Goal: Task Accomplishment & Management: Complete application form

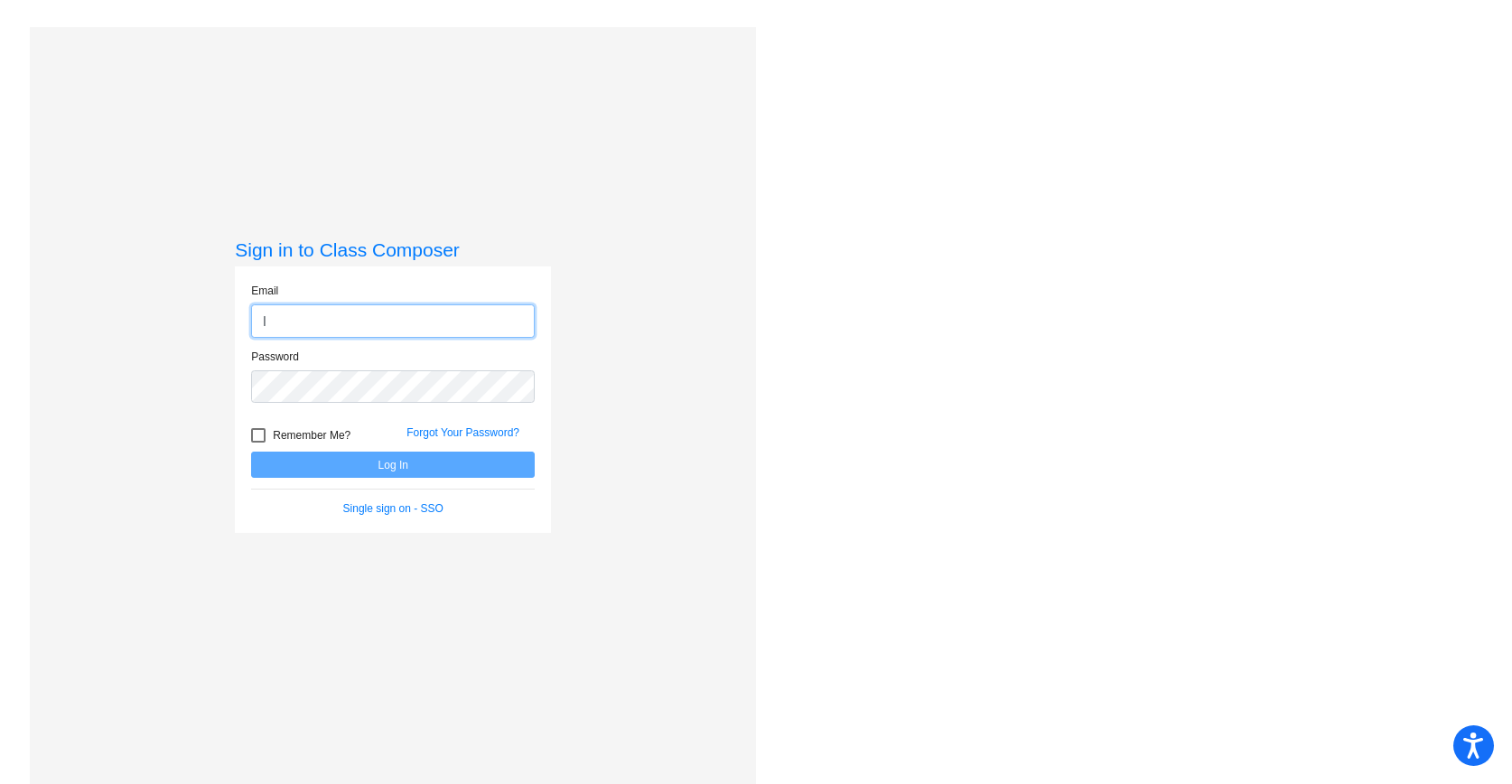
type input "[EMAIL_ADDRESS][DOMAIN_NAME]"
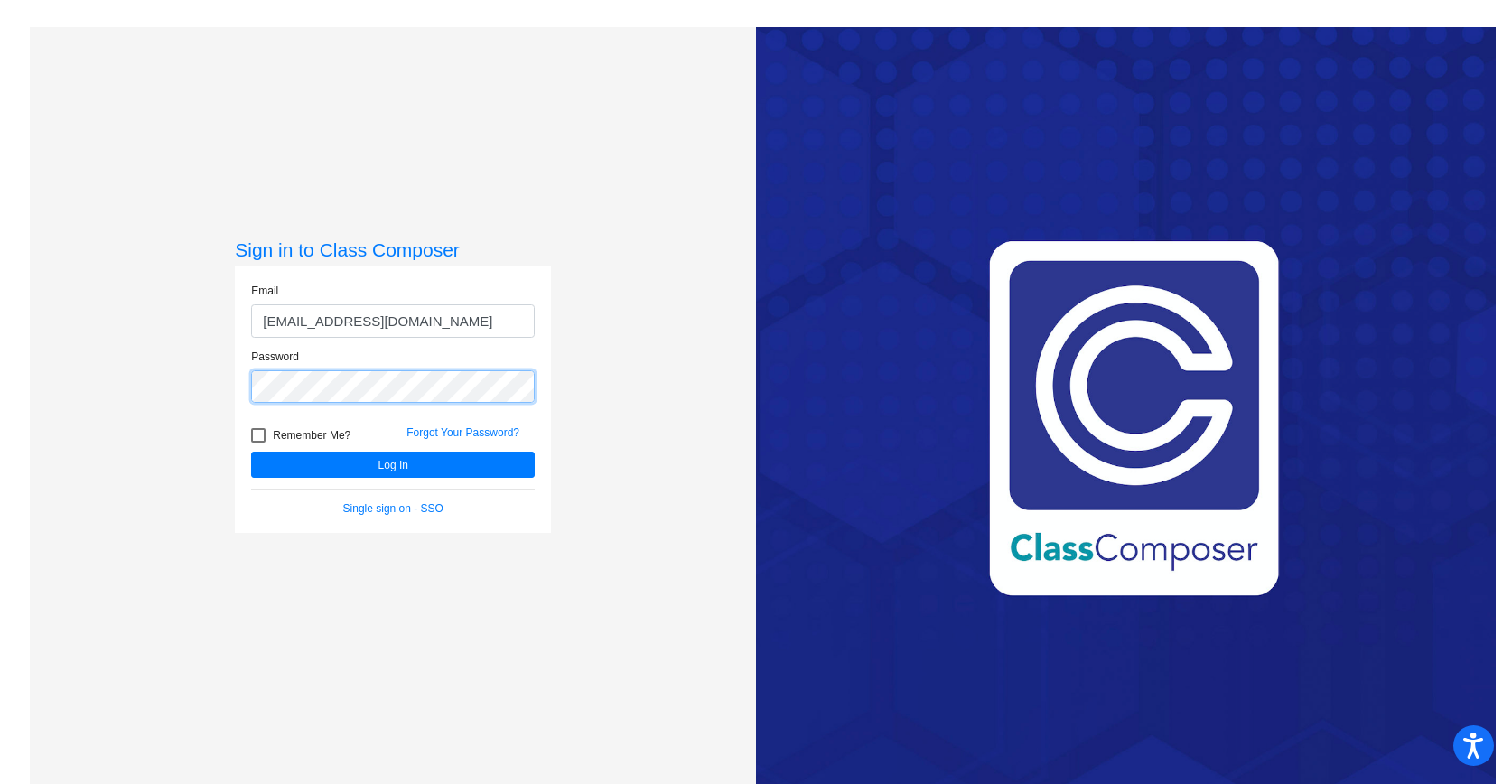
click at [251, 452] on button "Log In" at bounding box center [393, 465] width 283 height 26
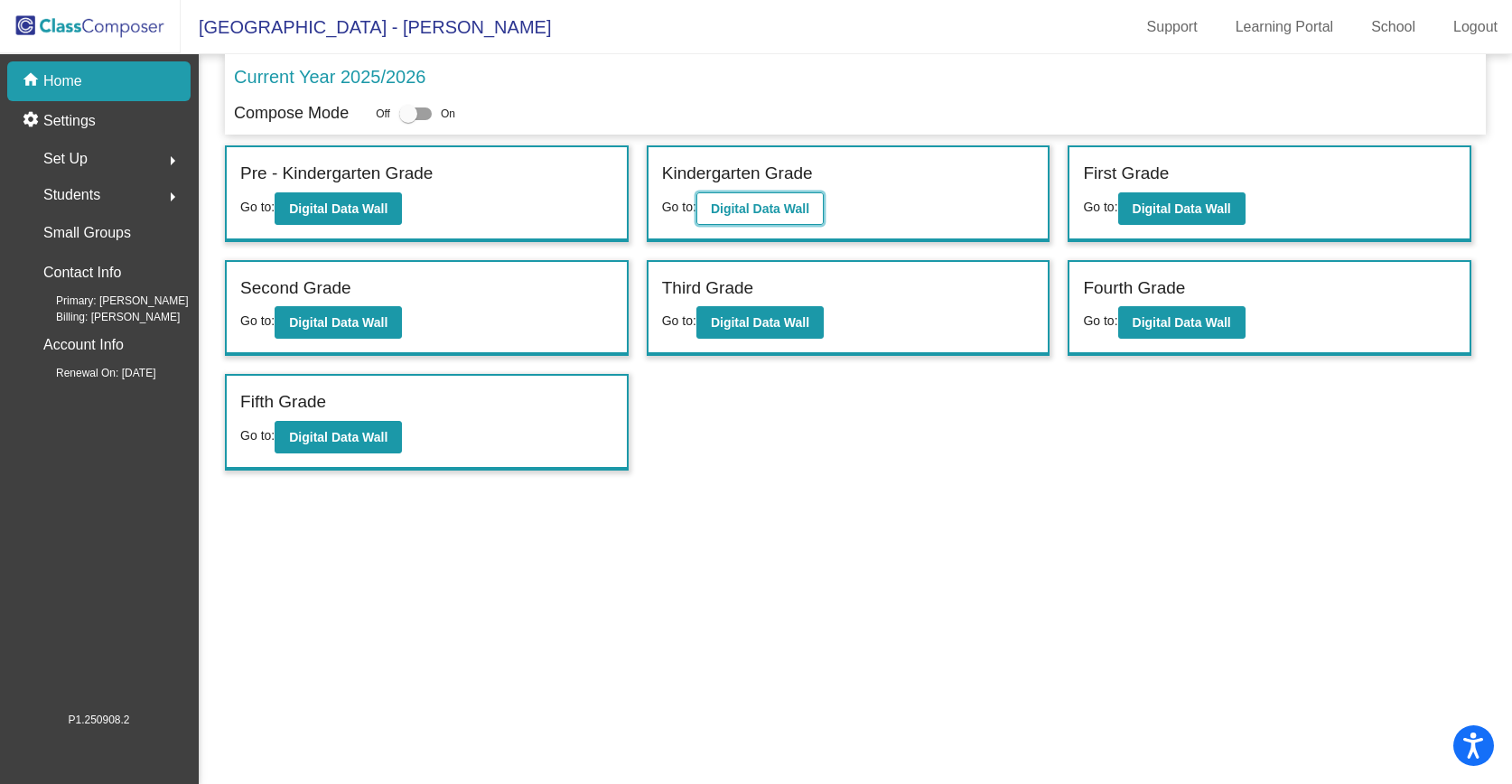
click at [740, 202] on b "Digital Data Wall" at bounding box center [759, 209] width 98 height 15
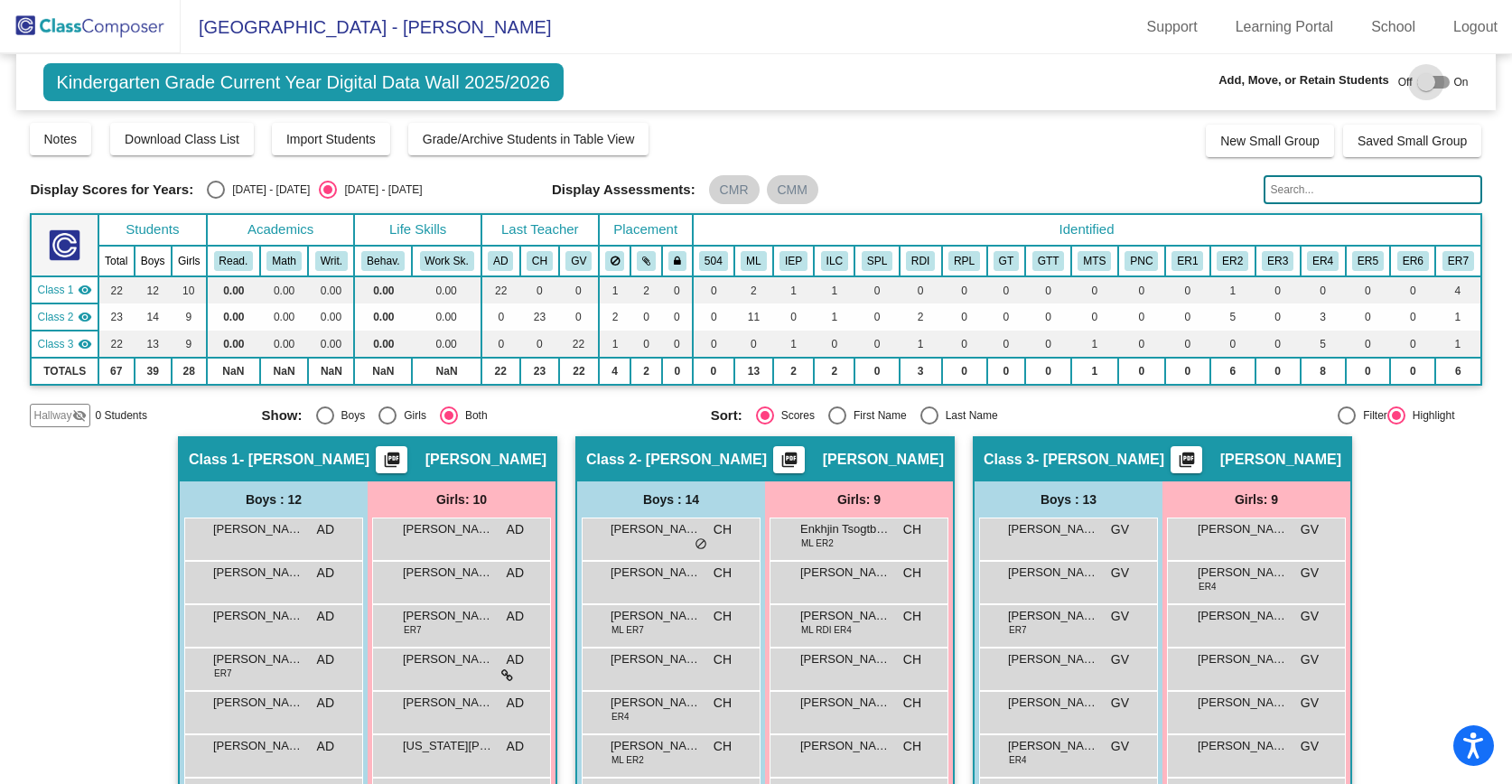
click at [1433, 81] on div at bounding box center [1433, 82] width 32 height 13
checkbox input "true"
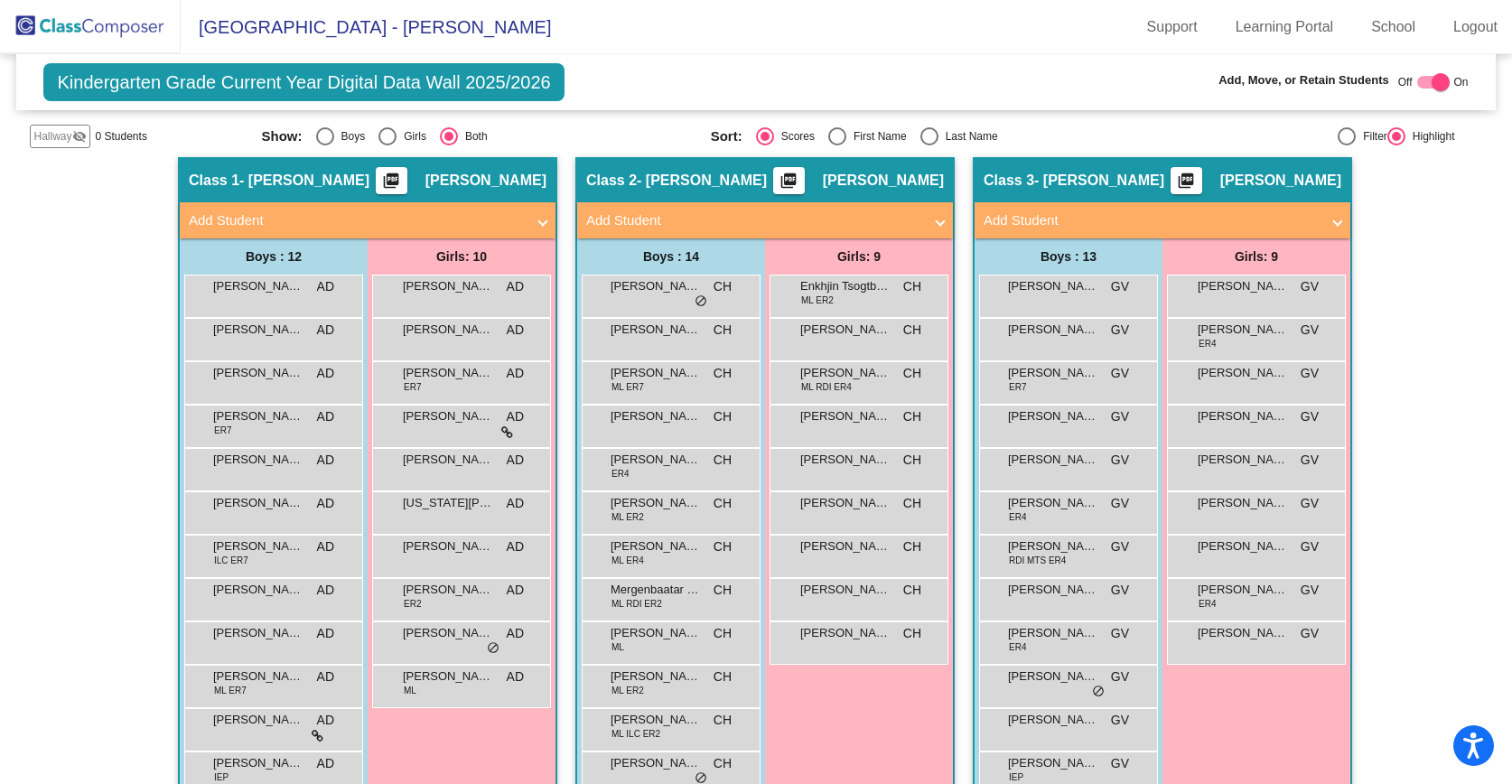
scroll to position [272, 0]
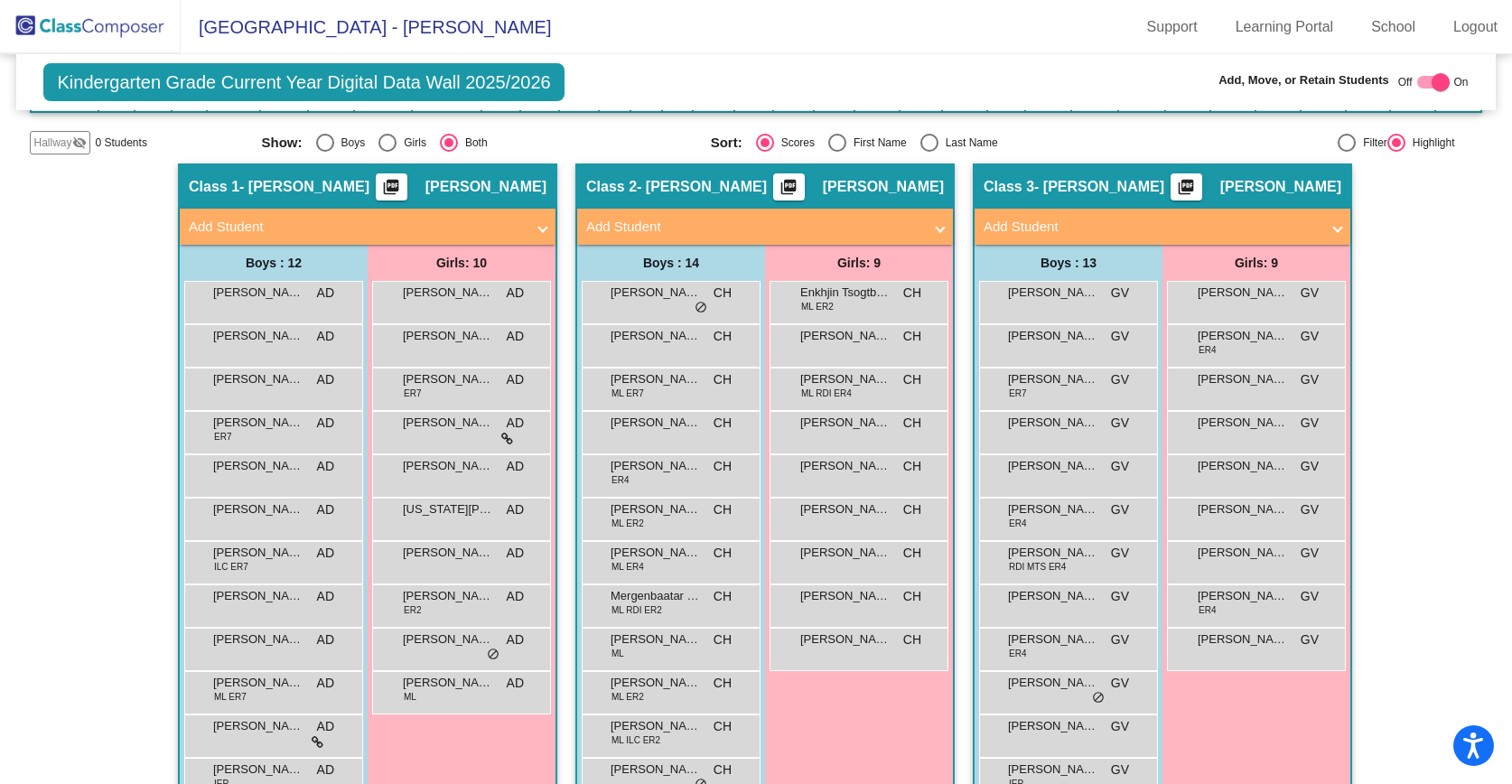
click at [225, 226] on mat-panel-title "Add Student" at bounding box center [356, 227] width 336 height 21
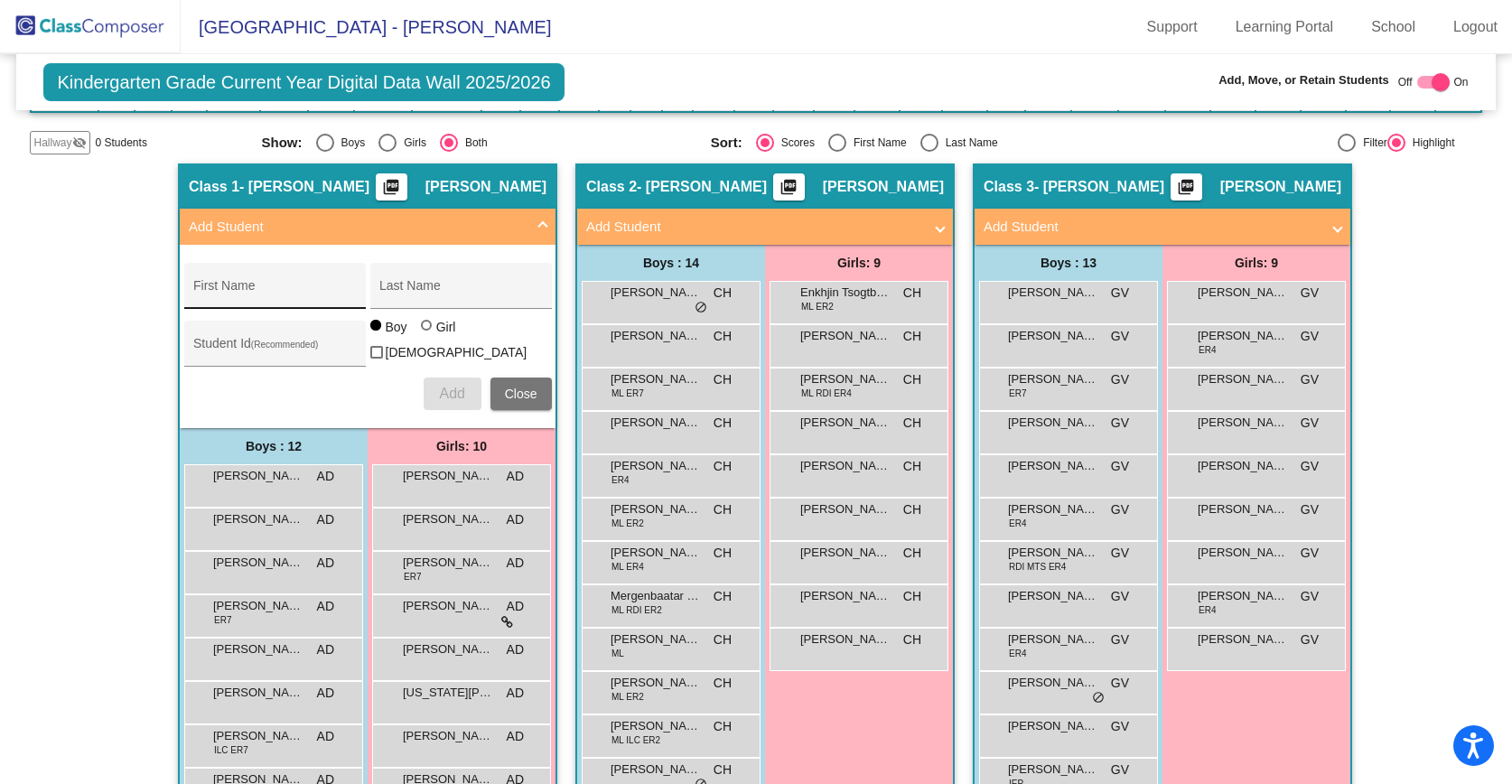
click at [345, 304] on div "First Name" at bounding box center [274, 291] width 163 height 37
paste input "[PERSON_NAME]"
type input "[PERSON_NAME]"
click at [486, 285] on input "Last Name" at bounding box center [460, 293] width 163 height 15
paste input "[PERSON_NAME]"
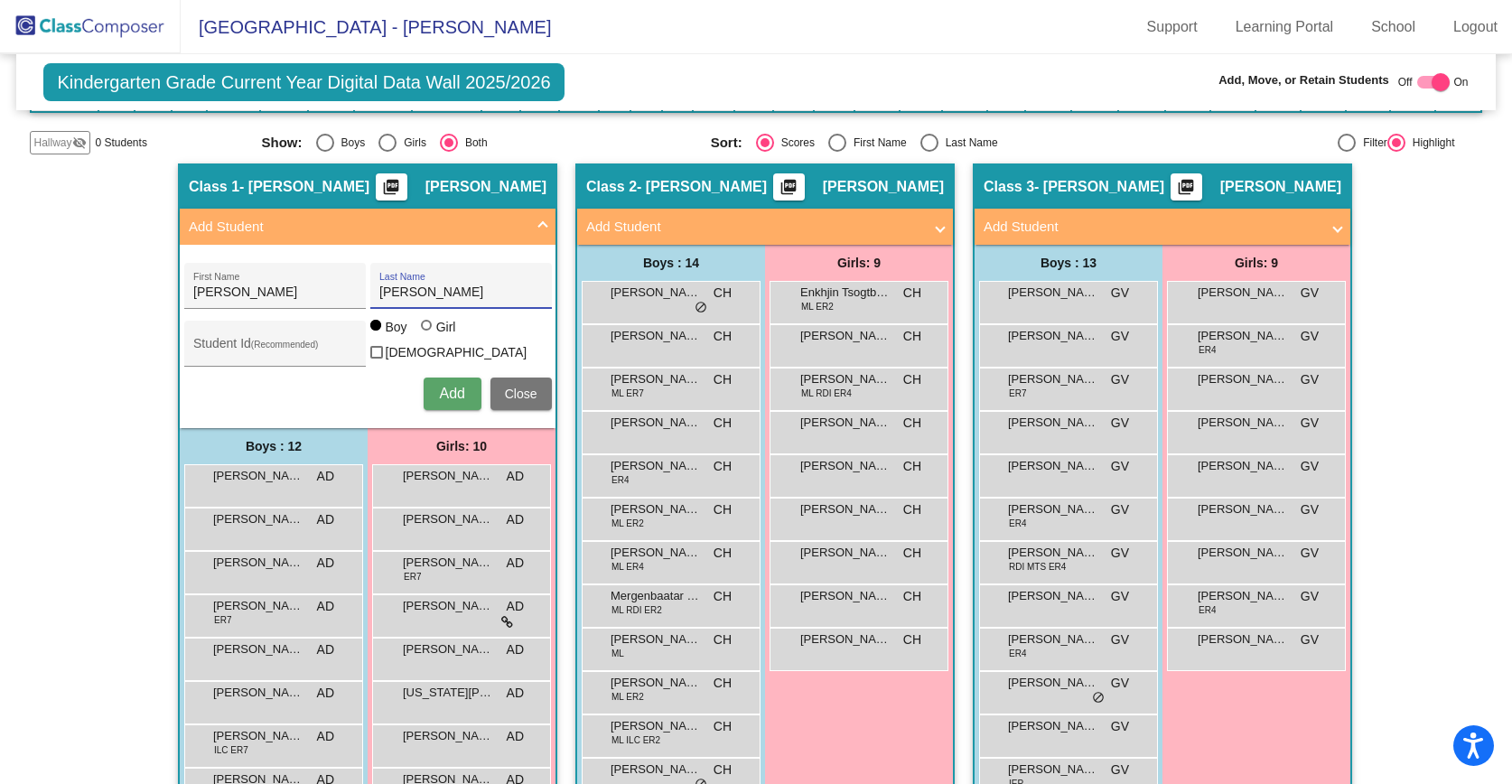
type input "[PERSON_NAME]"
click at [309, 339] on div "Student Id (Recommended)" at bounding box center [274, 348] width 163 height 37
paste input "30039347"
type input "30039347"
click at [421, 330] on div at bounding box center [426, 325] width 11 height 11
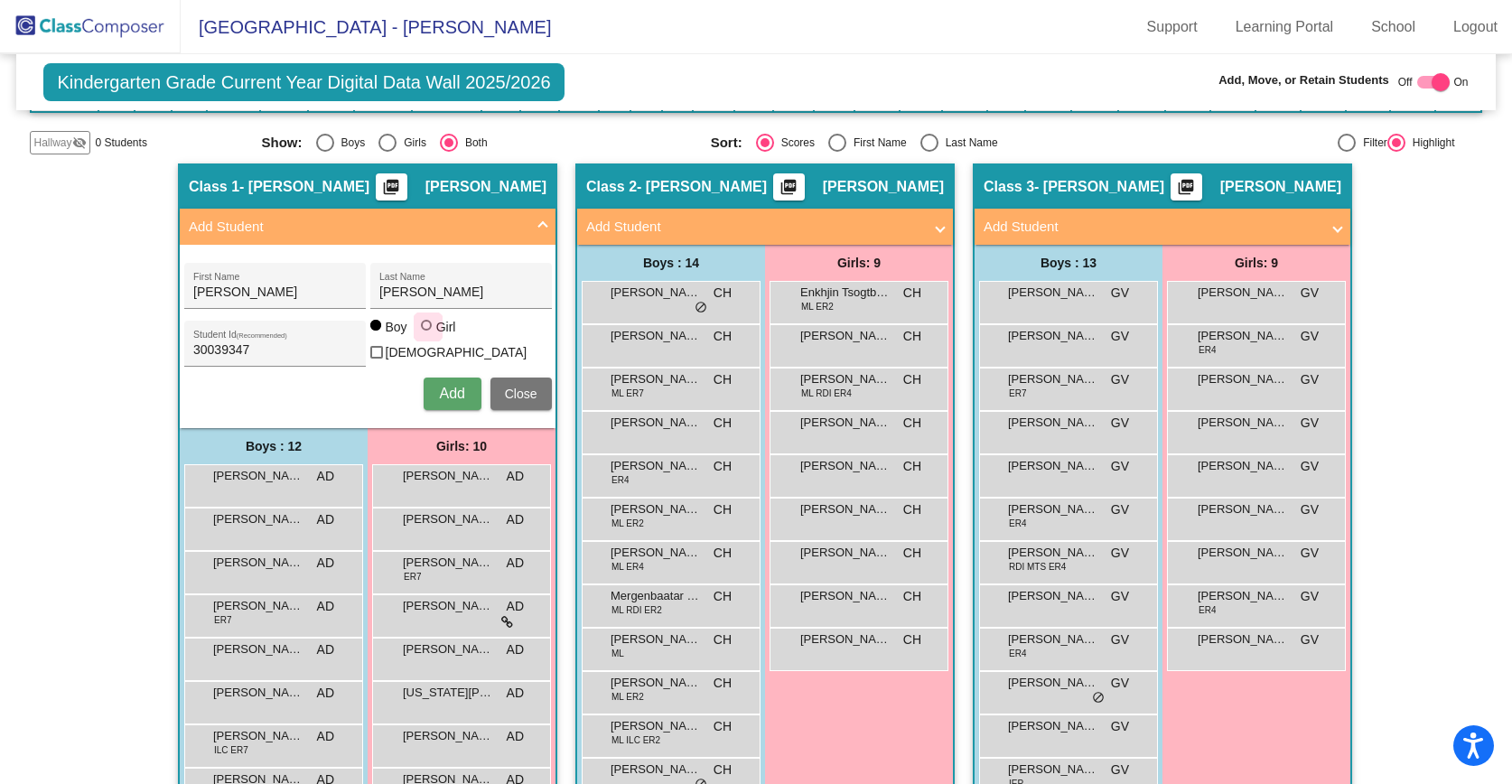
click at [427, 335] on input "Girl" at bounding box center [427, 334] width 1 height 1
radio input "true"
click at [453, 394] on span "Add" at bounding box center [451, 393] width 25 height 16
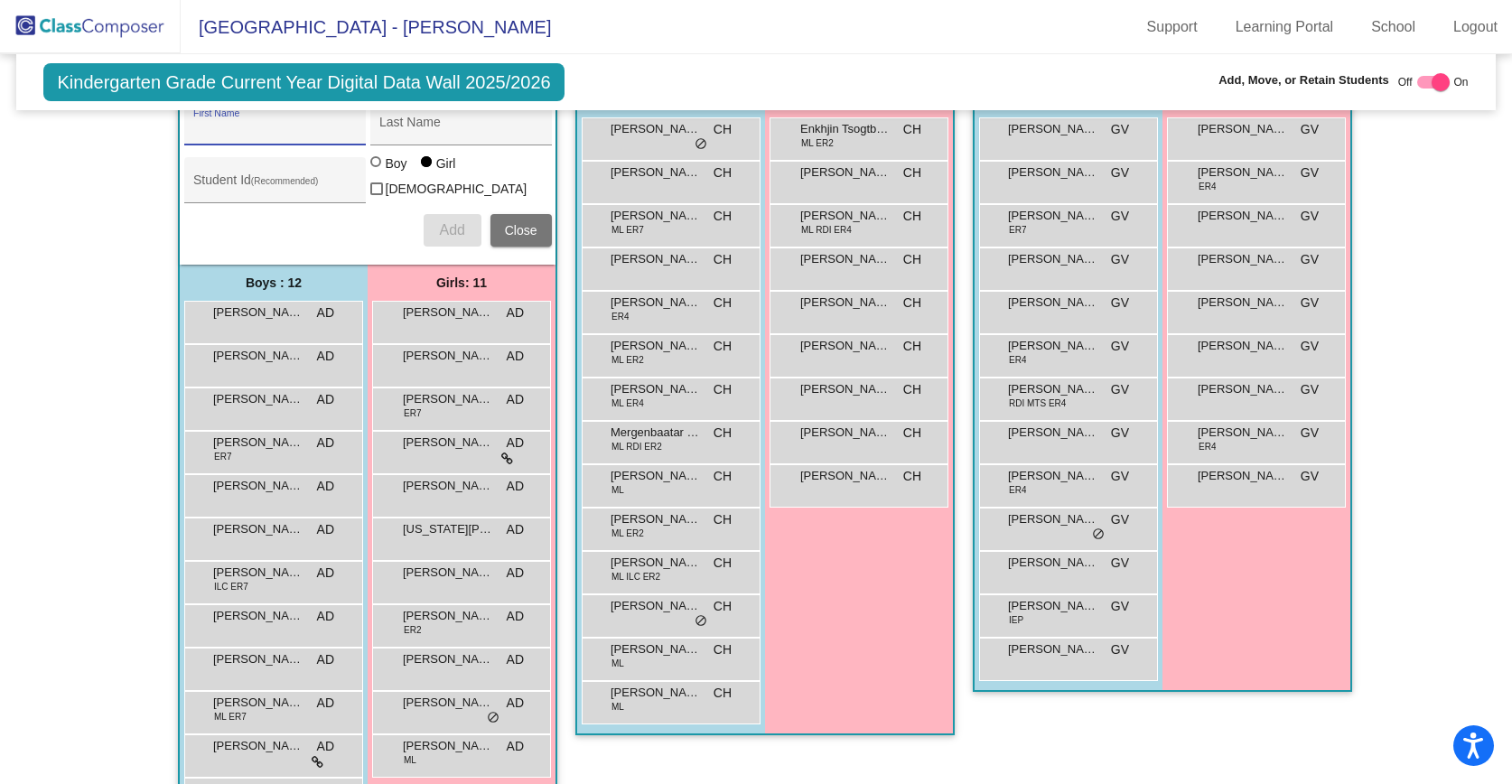
scroll to position [498, 0]
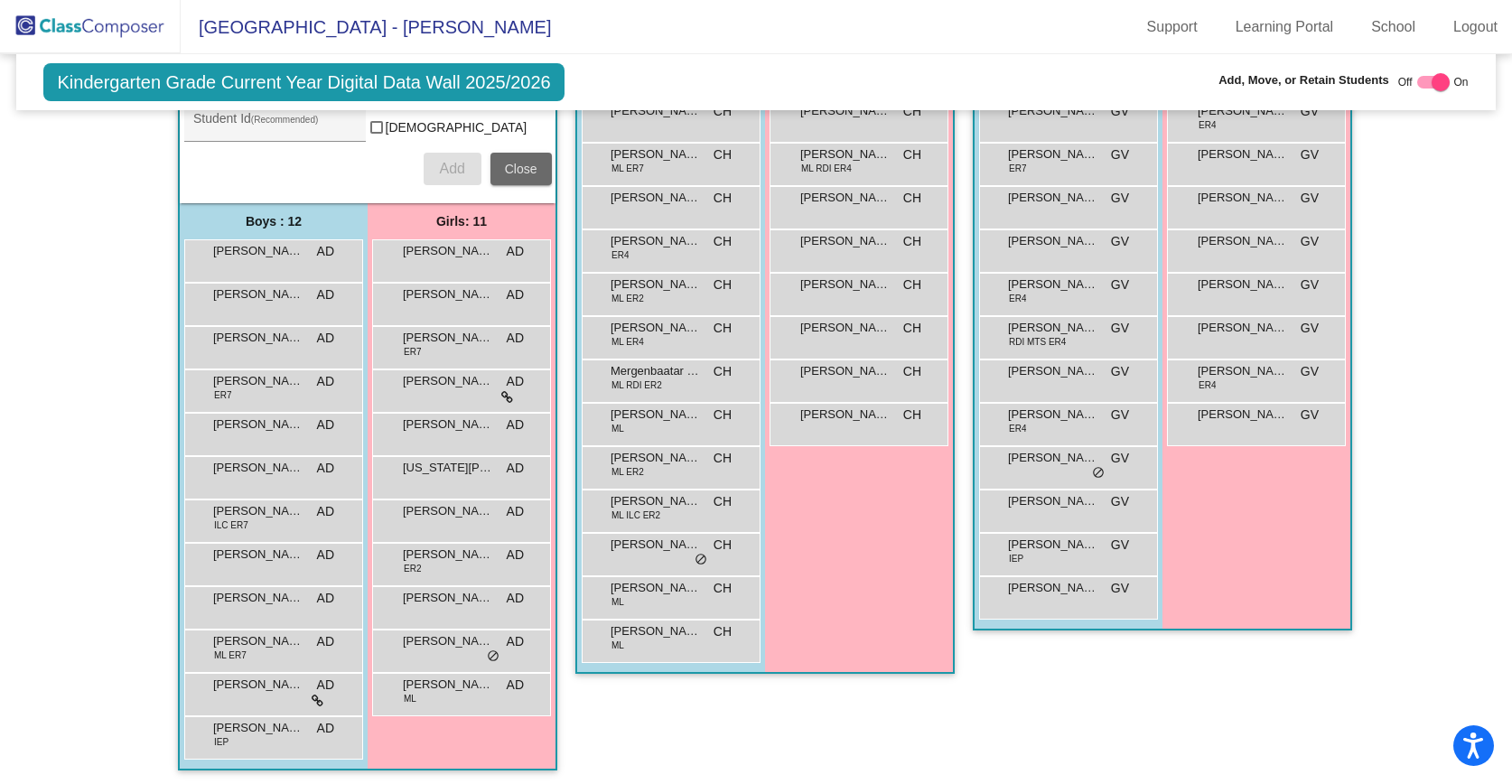
click at [531, 174] on button "Close" at bounding box center [521, 168] width 62 height 32
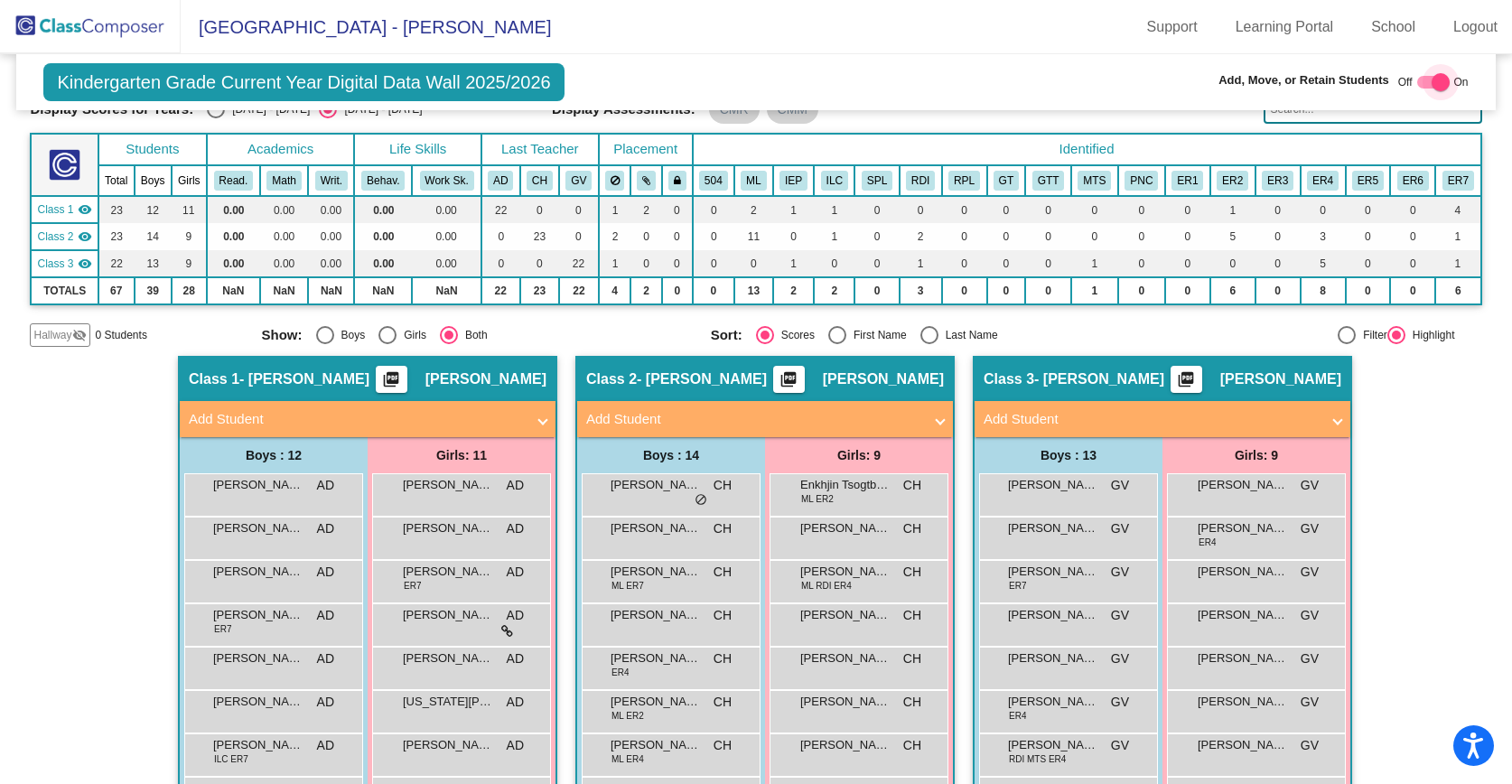
click at [1417, 81] on div at bounding box center [1433, 82] width 32 height 13
checkbox input "false"
